Goal: Transaction & Acquisition: Download file/media

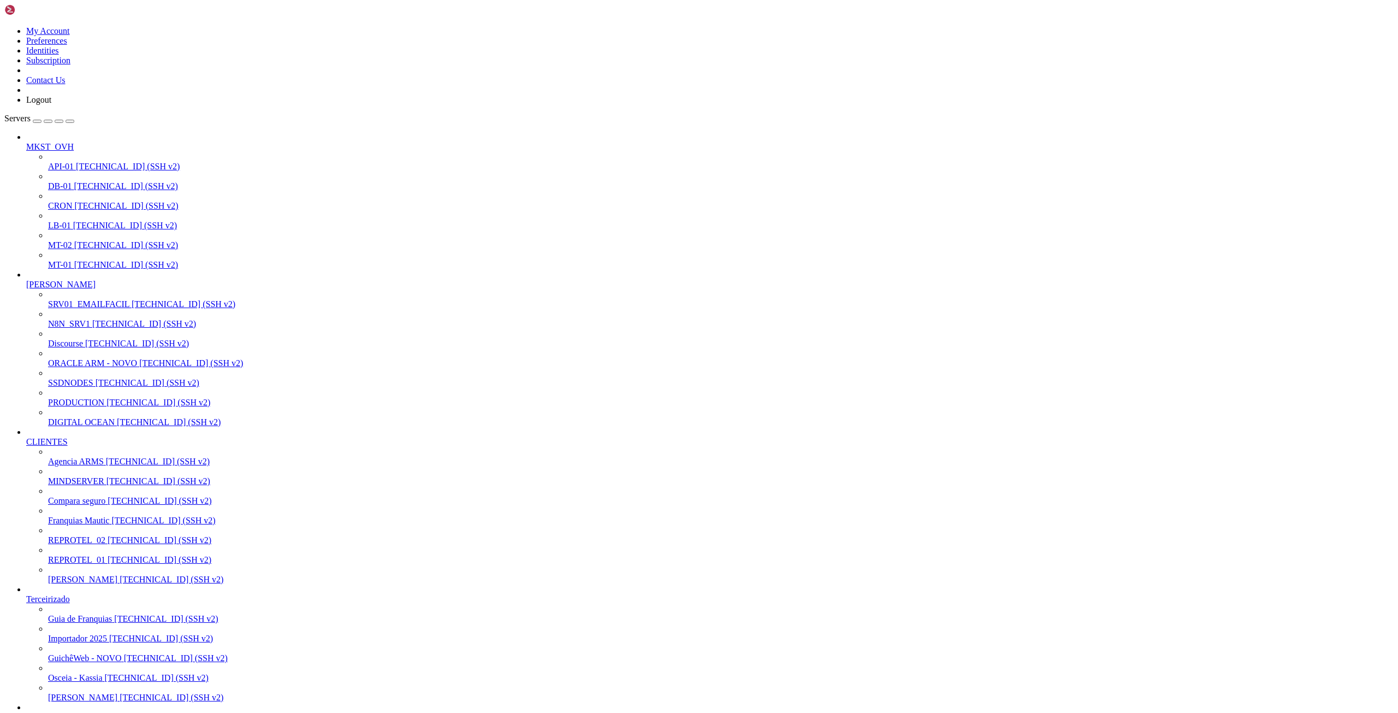
click at [67, 407] on span "PRODUCTION" at bounding box center [76, 402] width 56 height 9
drag, startPoint x: 48, startPoint y: 1475, endPoint x: 103, endPoint y: 1472, distance: 54.7
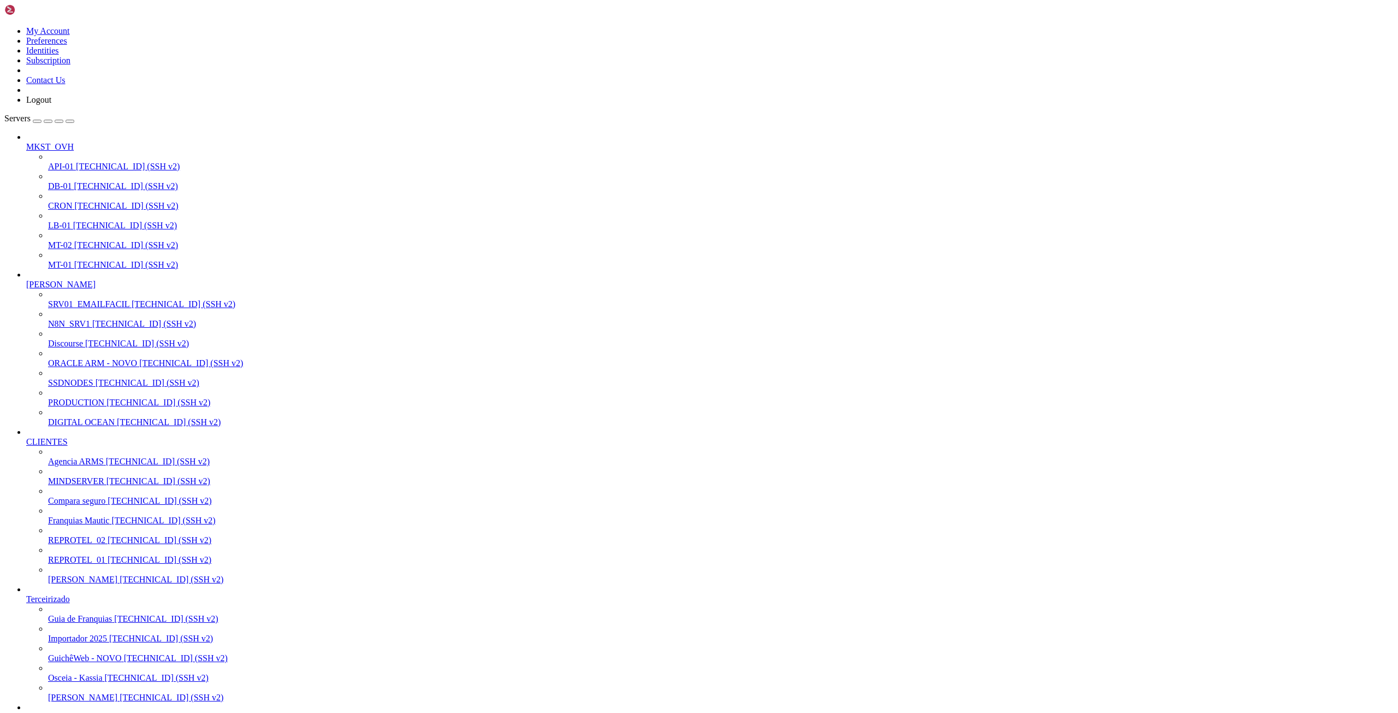
drag, startPoint x: 47, startPoint y: 1474, endPoint x: 129, endPoint y: 1475, distance: 81.9
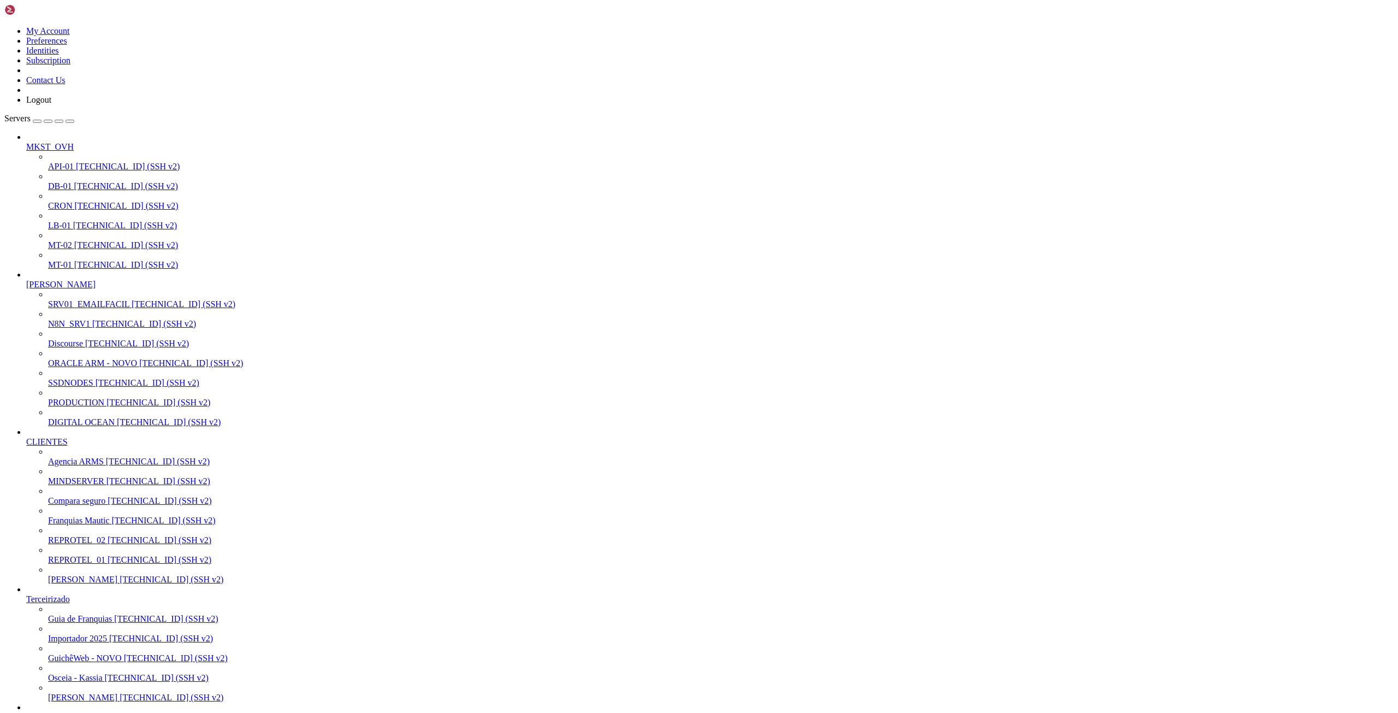
type input "/proj/dockling"
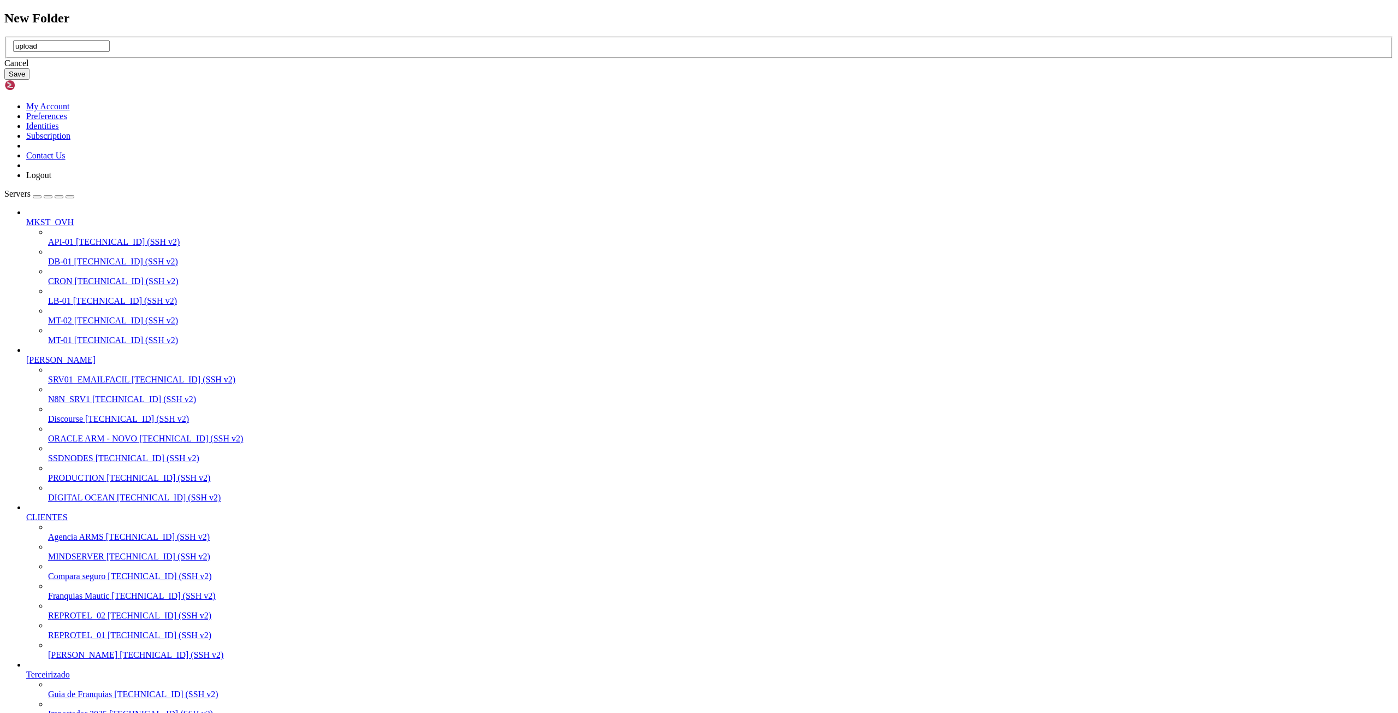
type input "upload"
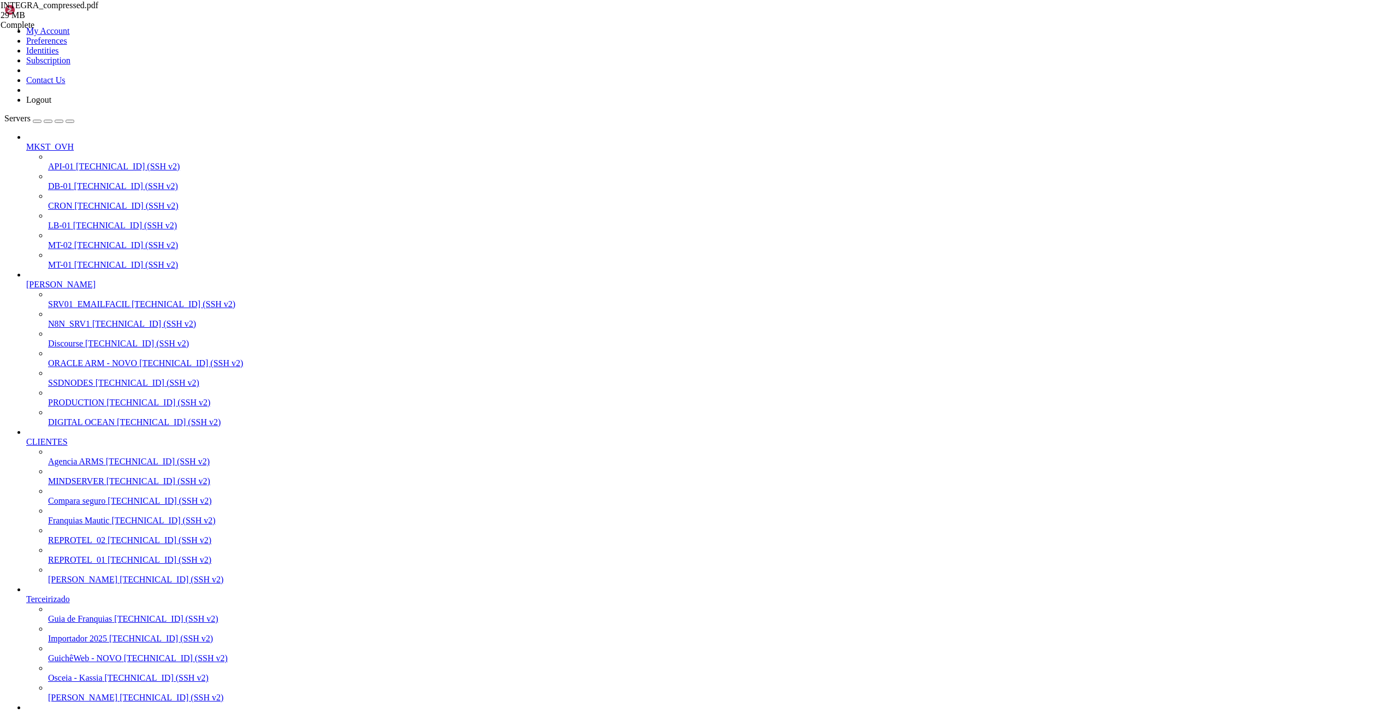
type input "/proj/dockling"
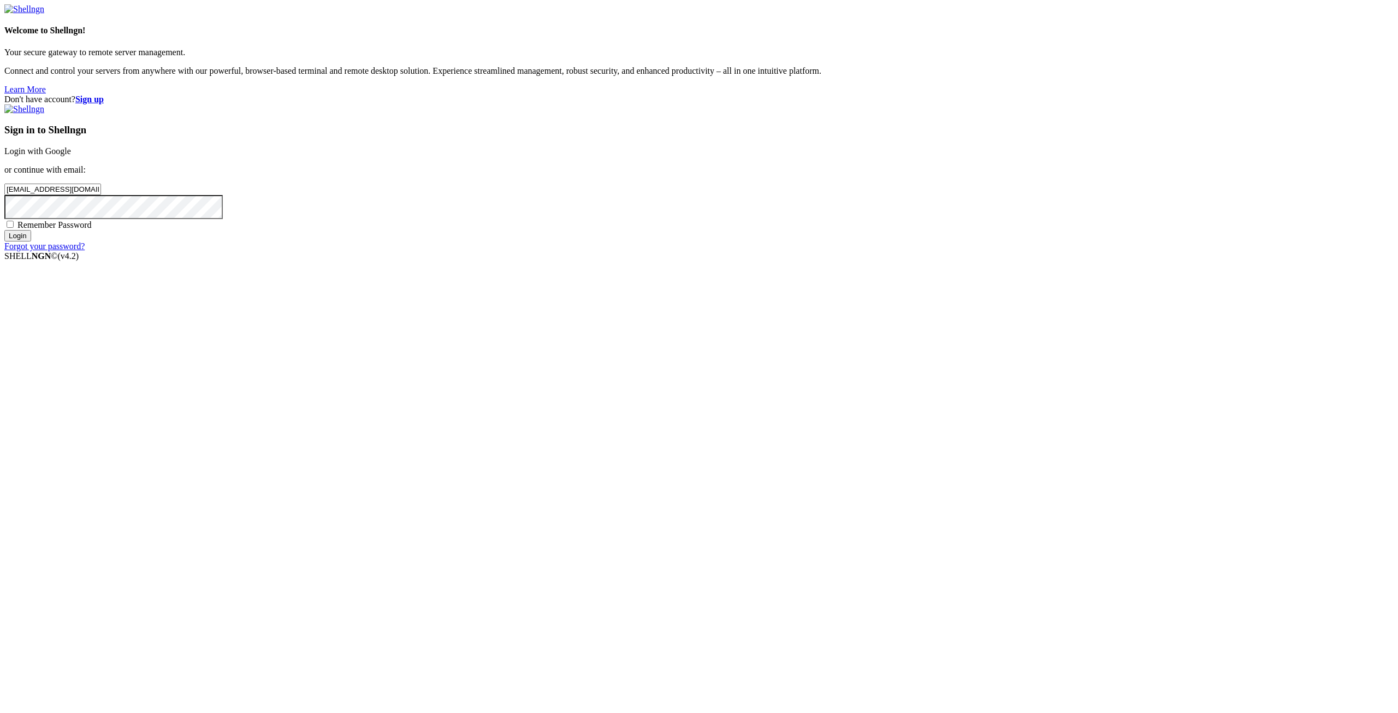
click at [31, 241] on input "Login" at bounding box center [17, 235] width 27 height 11
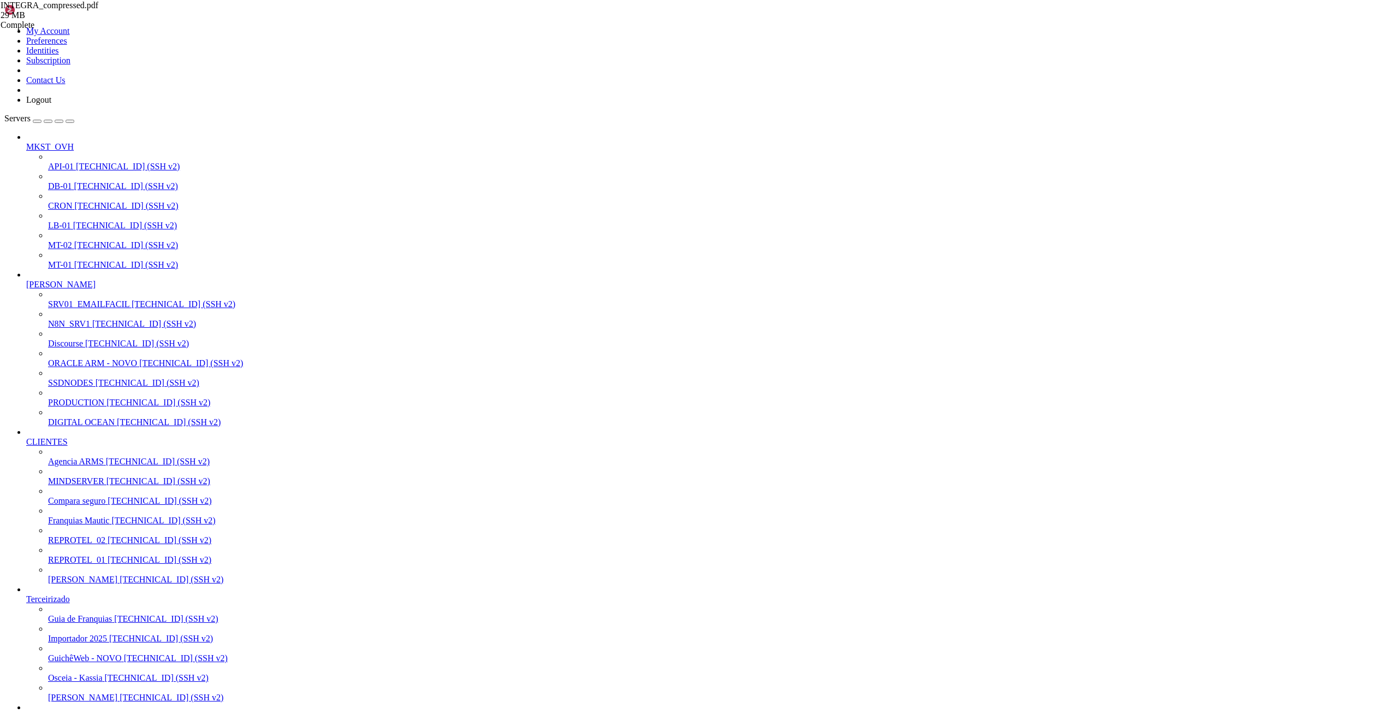
type input "/proj/dockling"
click at [1371, 335] on div "INTEGRA_compressed.pdf 29 MB Complete windows_setup.bat 930 Bytes Complete" at bounding box center [699, 356] width 1398 height 713
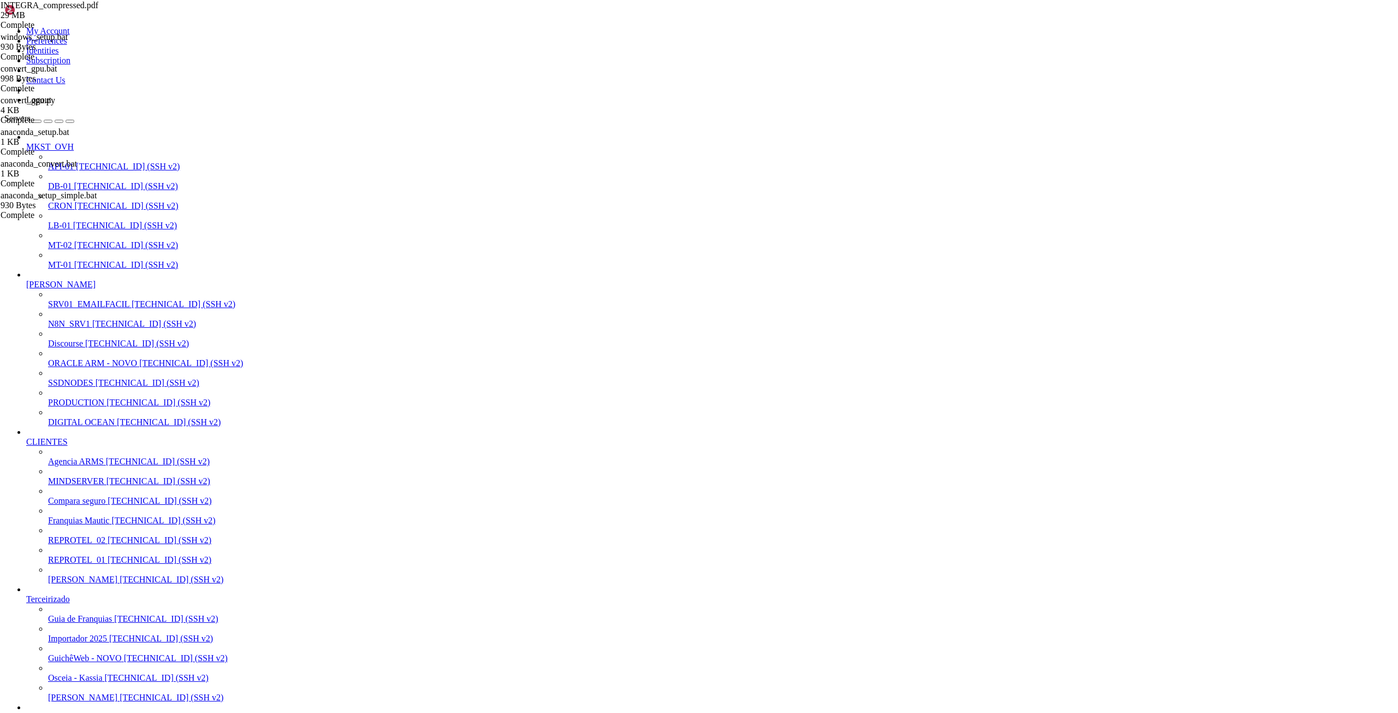
click at [79, 407] on span "PRODUCTION" at bounding box center [76, 402] width 56 height 9
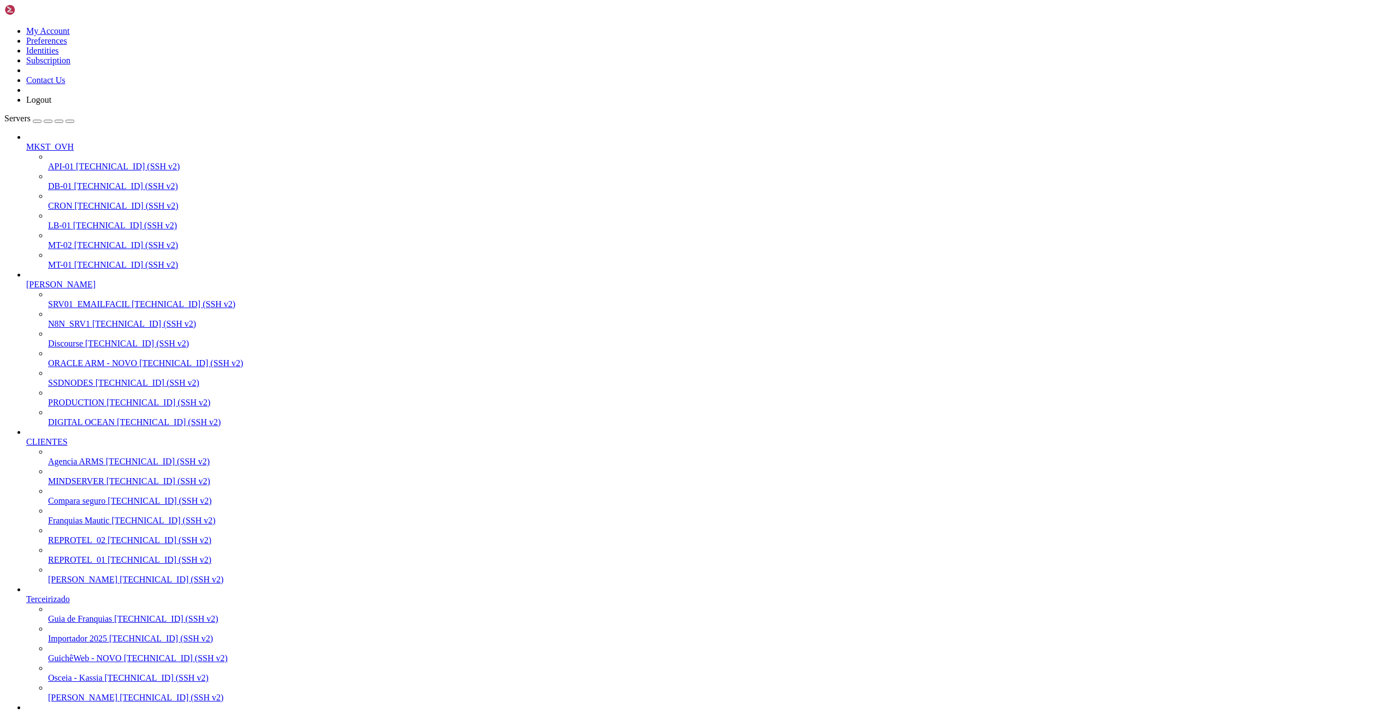
type input "/proj/dockling"
